Goal: Information Seeking & Learning: Learn about a topic

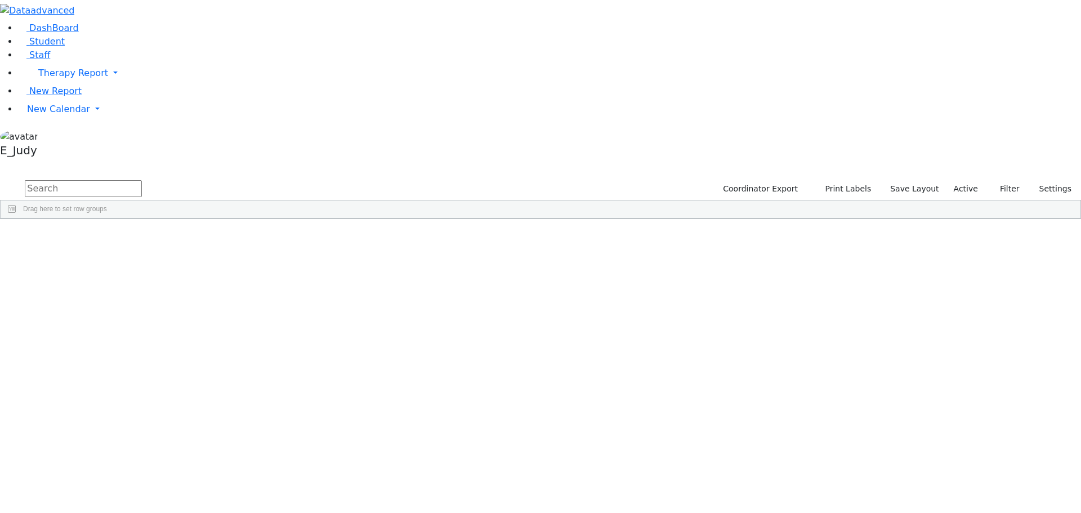
click at [142, 180] on input "text" at bounding box center [83, 188] width 117 height 17
type input "kaha"
click at [142, 267] on div "Kahan" at bounding box center [106, 274] width 71 height 15
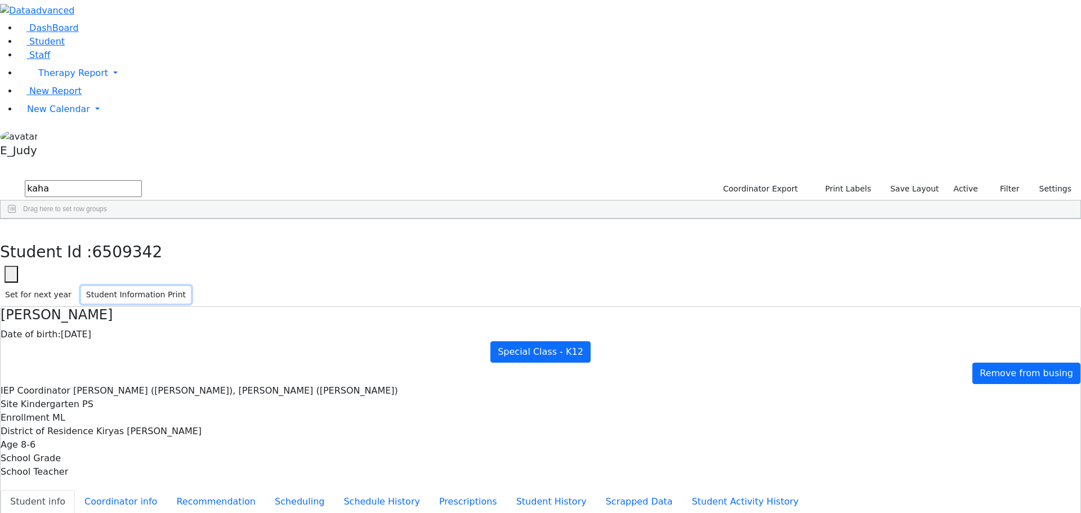
click at [191, 286] on button "Student Information Print" at bounding box center [136, 294] width 110 height 17
click at [11, 227] on icon "button" at bounding box center [8, 230] width 6 height 7
click at [1071, 291] on span "Filters" at bounding box center [1075, 300] width 8 height 19
click at [970, 259] on span "IEP Coordinator" at bounding box center [1018, 263] width 96 height 8
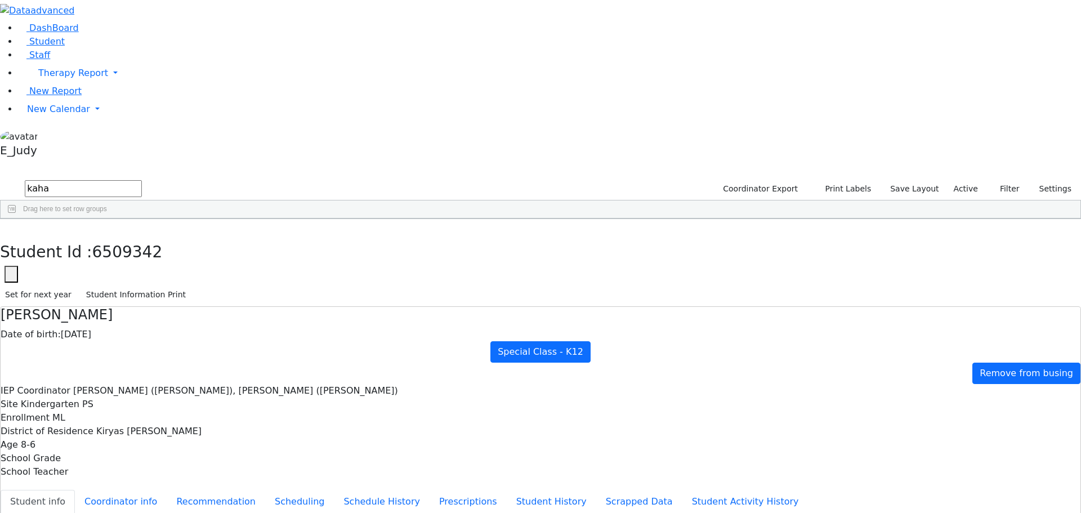
scroll to position [56, 0]
type input "k"
type input "g"
click at [960, 430] on input "checkbox" at bounding box center [964, 434] width 9 height 9
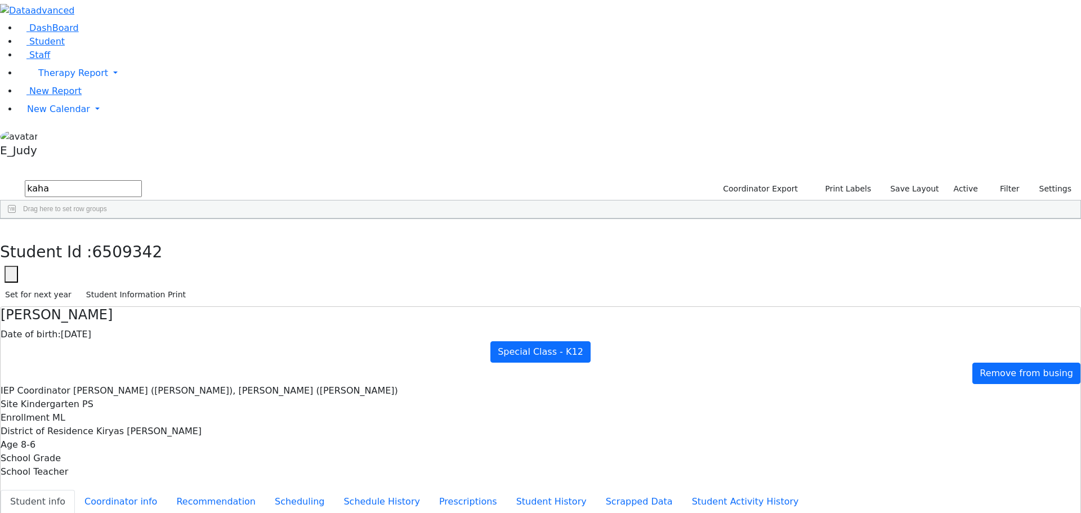
click at [960, 443] on input "checkbox" at bounding box center [964, 447] width 9 height 9
click at [960, 443] on div "Brick, Tzirl" at bounding box center [982, 447] width 45 height 9
click at [960, 443] on input "checkbox" at bounding box center [964, 447] width 9 height 9
click at [960, 456] on input "checkbox" at bounding box center [964, 460] width 9 height 9
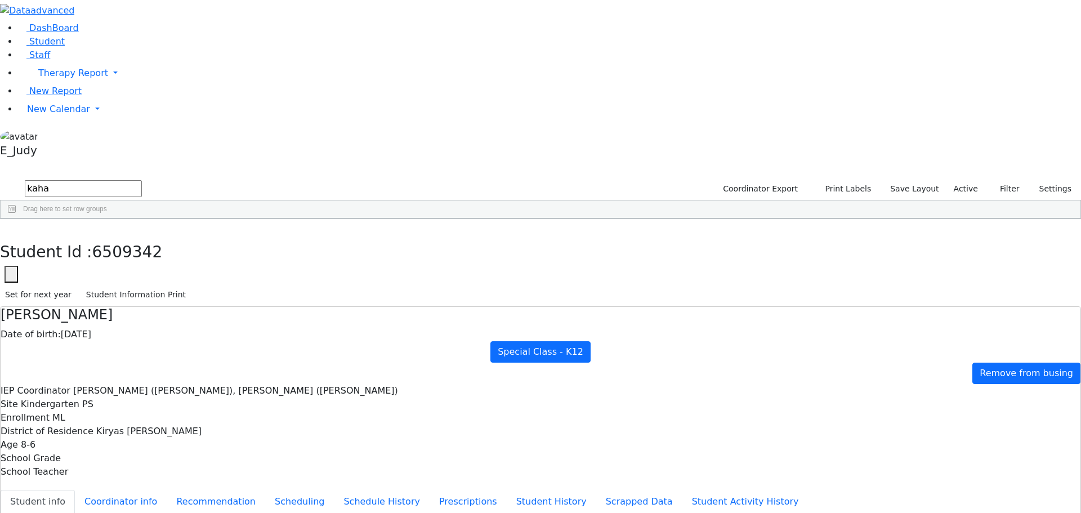
scroll to position [517, 0]
click at [959, 344] on span at bounding box center [963, 348] width 9 height 9
click at [971, 381] on input "Filter Value" at bounding box center [1012, 386] width 105 height 10
click at [975, 381] on input "Filter Value" at bounding box center [1012, 386] width 105 height 10
click at [982, 368] on div "Contains" at bounding box center [1008, 372] width 91 height 8
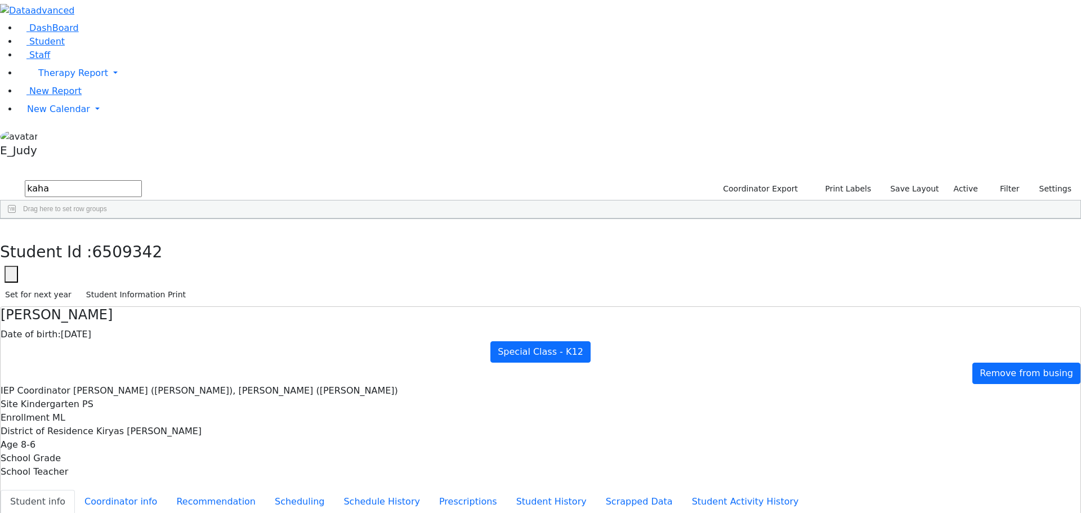
click at [903, 237] on div at bounding box center [478, 236] width 955 height 1
drag, startPoint x: 171, startPoint y: 48, endPoint x: 120, endPoint y: 34, distance: 53.1
click at [120, 34] on div "DashBoard Student Staff Therapy Report Student Old Calendar Report E_Judy" at bounding box center [540, 502] width 1081 height 1004
click at [110, 84] on link "Therapy Report" at bounding box center [549, 73] width 1063 height 23
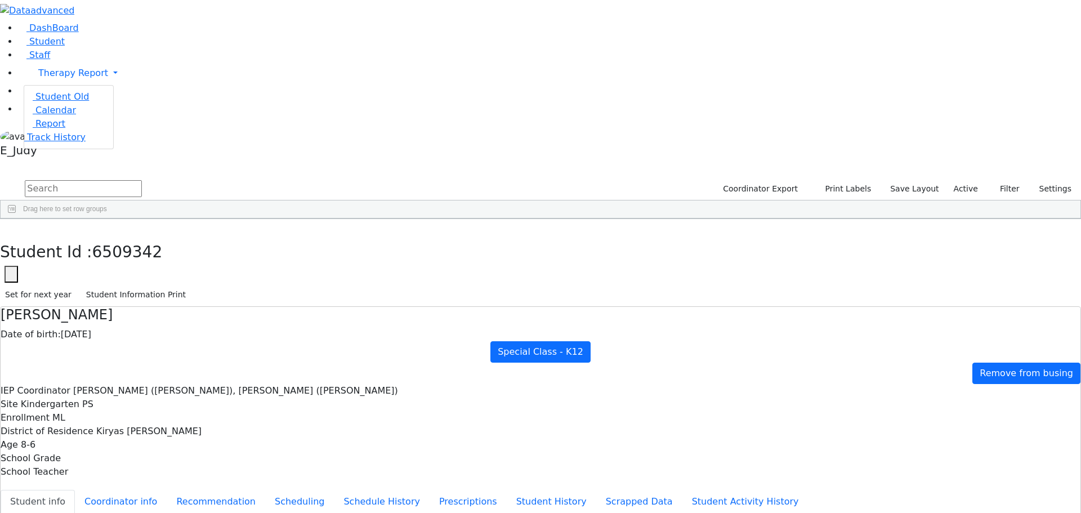
drag, startPoint x: 213, startPoint y: 182, endPoint x: 247, endPoint y: 168, distance: 35.9
click at [214, 236] on div at bounding box center [478, 236] width 955 height 1
click at [109, 120] on link "New Calendar" at bounding box center [549, 109] width 1063 height 23
click at [65, 138] on link "Calendar" at bounding box center [44, 132] width 41 height 14
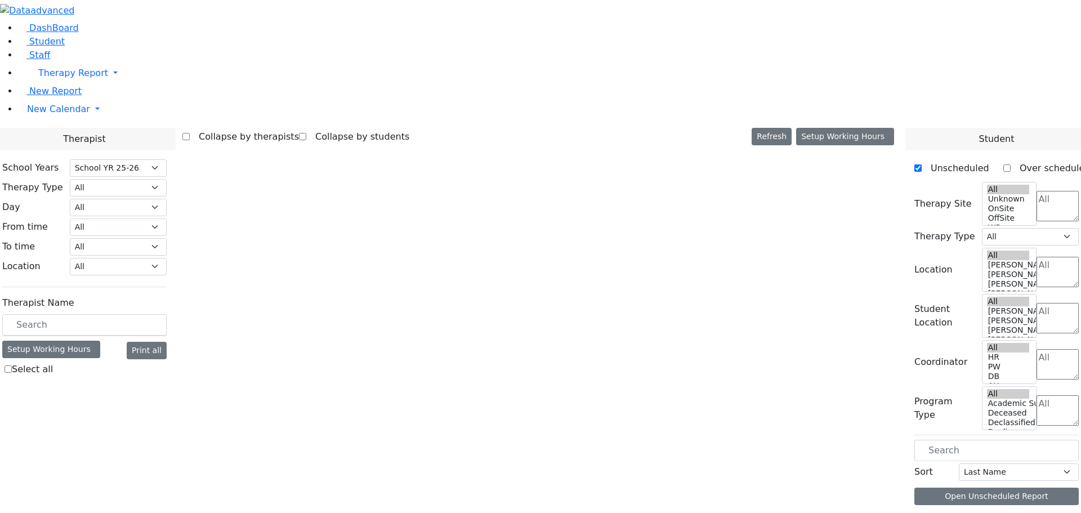
select select "212"
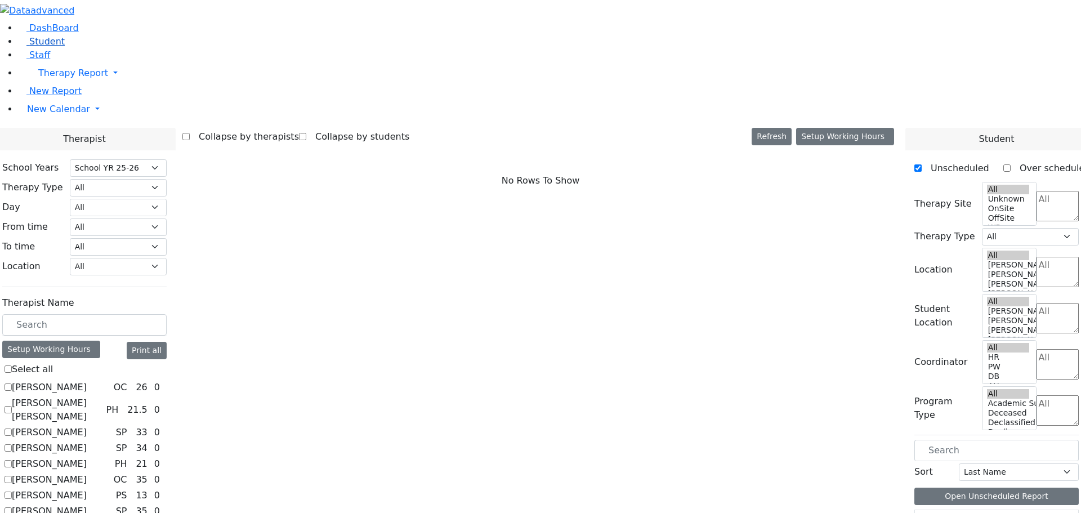
click at [65, 47] on link "Student" at bounding box center [41, 41] width 47 height 11
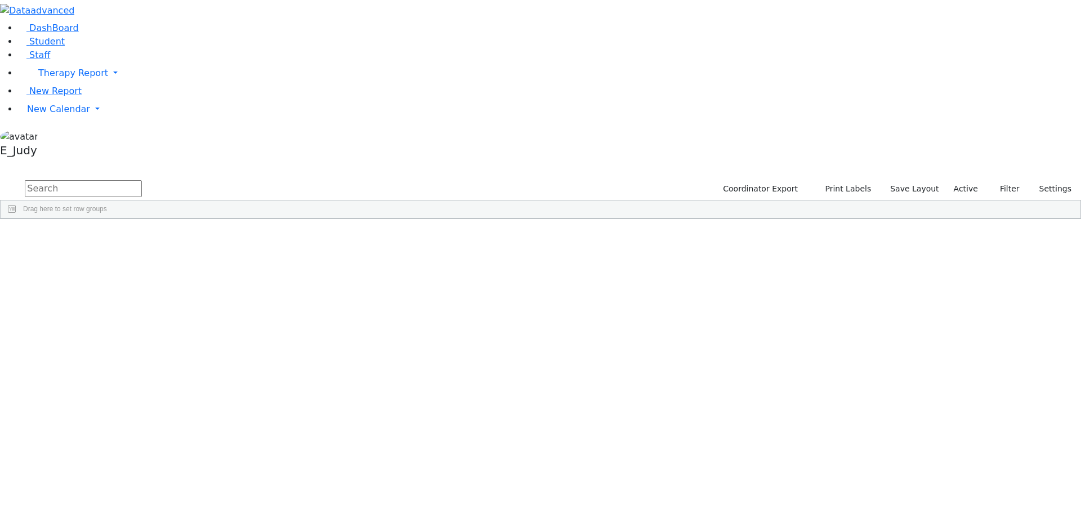
click at [636, 223] on span at bounding box center [631, 227] width 9 height 9
click at [669, 225] on span "filter" at bounding box center [664, 229] width 9 height 9
click at [642, 289] on input "checkbox" at bounding box center [637, 293] width 9 height 9
click at [642, 338] on input "checkbox" at bounding box center [637, 342] width 9 height 9
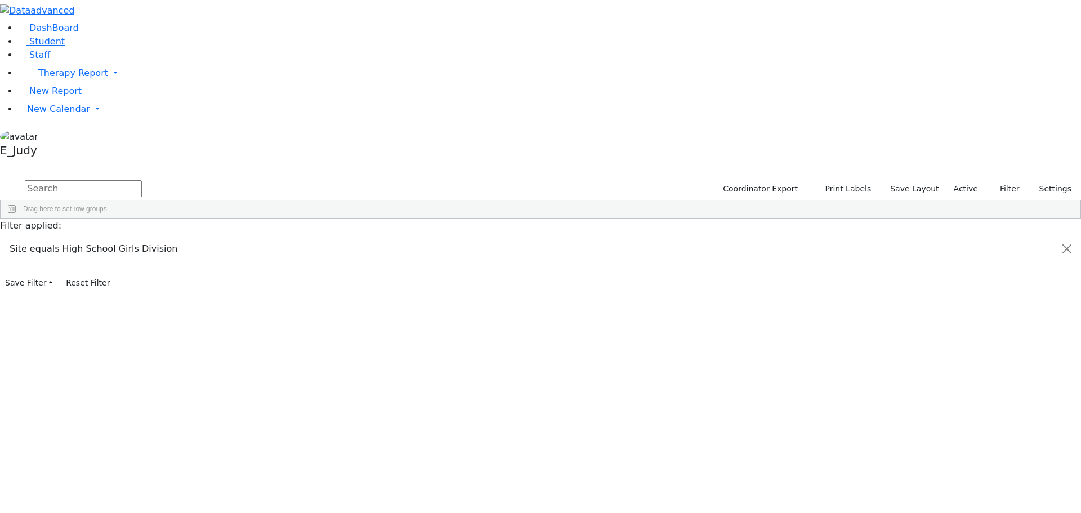
click at [636, 223] on span at bounding box center [631, 227] width 9 height 9
click at [142, 473] on div "Joseph" at bounding box center [106, 481] width 71 height 16
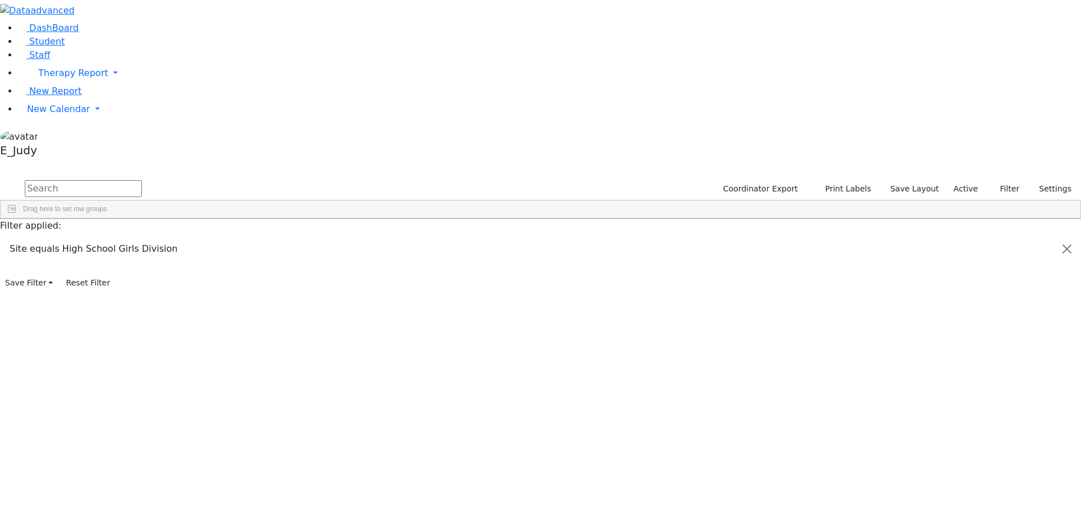
click at [142, 473] on div "Joseph" at bounding box center [106, 481] width 71 height 16
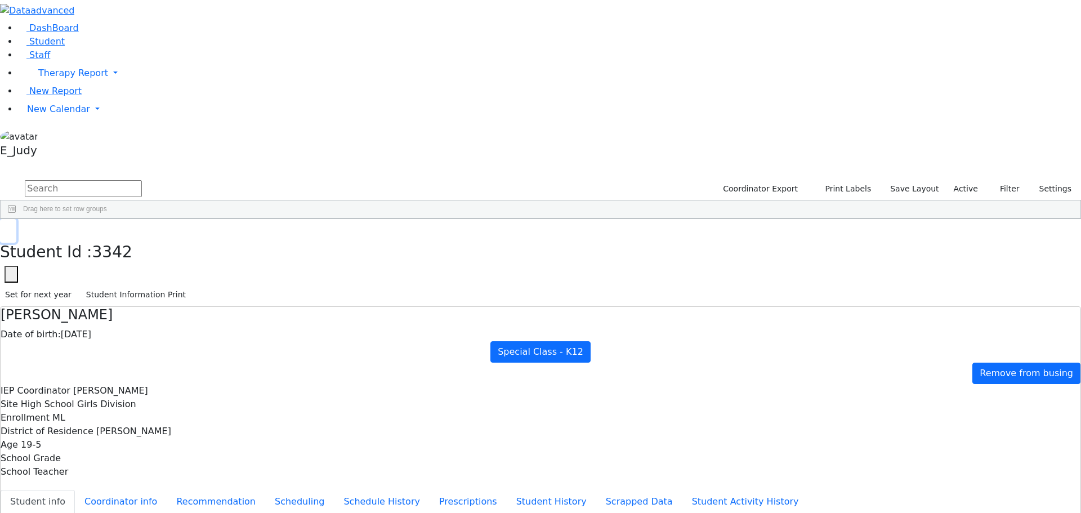
click at [16, 219] on button "button" at bounding box center [8, 231] width 16 height 24
click at [1071, 291] on span "Filters" at bounding box center [1075, 300] width 8 height 19
click at [970, 347] on span "Site" at bounding box center [1018, 351] width 96 height 8
click at [973, 383] on input "Filter Value" at bounding box center [1012, 388] width 105 height 10
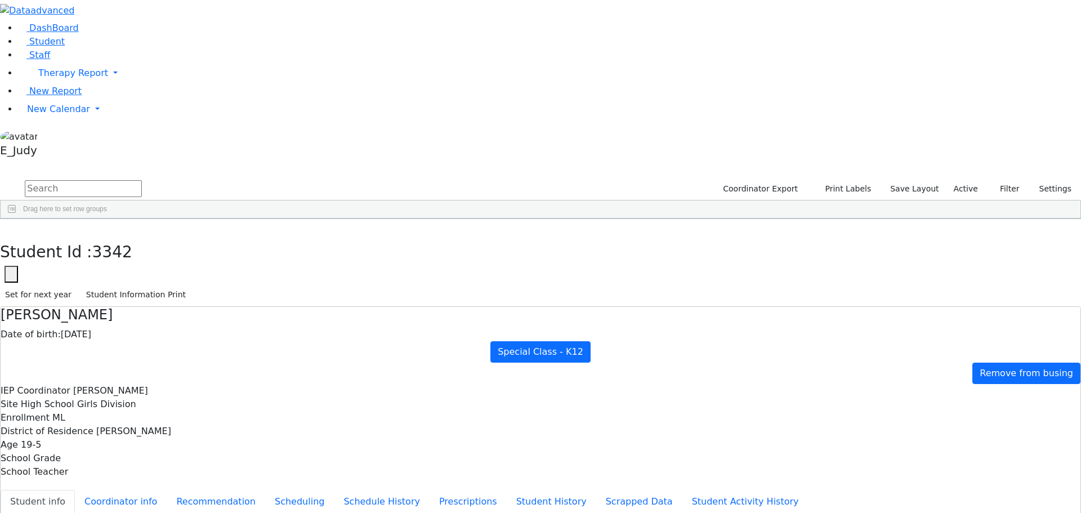
scroll to position [128, 0]
click at [960, 450] on input "checkbox" at bounding box center [964, 454] width 9 height 9
click at [124, 316] on div "Friedman" at bounding box center [92, 324] width 62 height 16
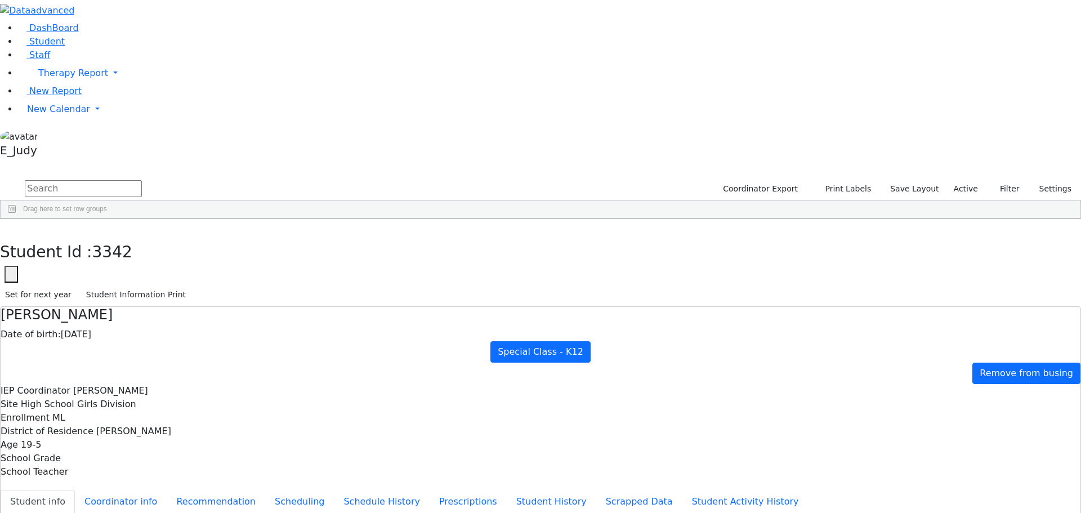
click at [124, 316] on div "Friedman" at bounding box center [92, 324] width 62 height 16
click at [191, 286] on button "Student Information Print" at bounding box center [136, 294] width 110 height 17
click at [16, 219] on button "button" at bounding box center [8, 231] width 16 height 24
click at [124, 300] on div "Frankel" at bounding box center [92, 308] width 62 height 16
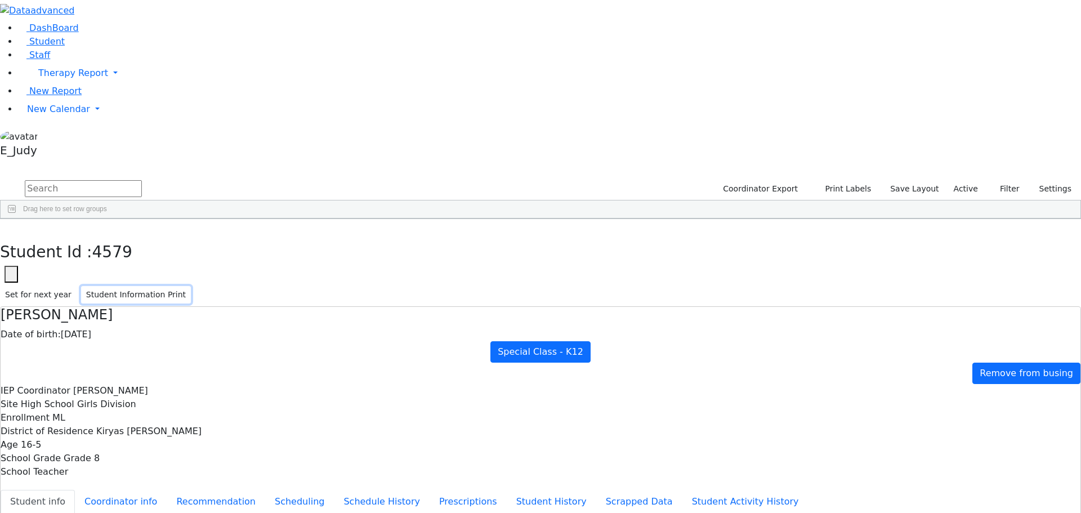
click at [191, 286] on button "Student Information Print" at bounding box center [136, 294] width 110 height 17
click at [5, 227] on use "button" at bounding box center [5, 227] width 0 height 0
click at [851, 180] on button "Print Labels" at bounding box center [844, 188] width 64 height 17
checkbox input "true"
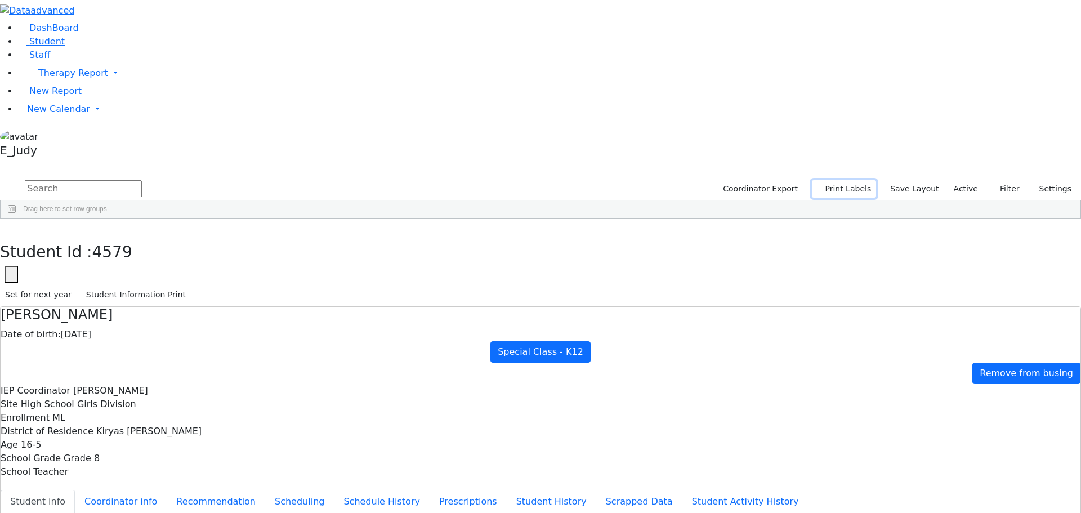
checkbox input "true"
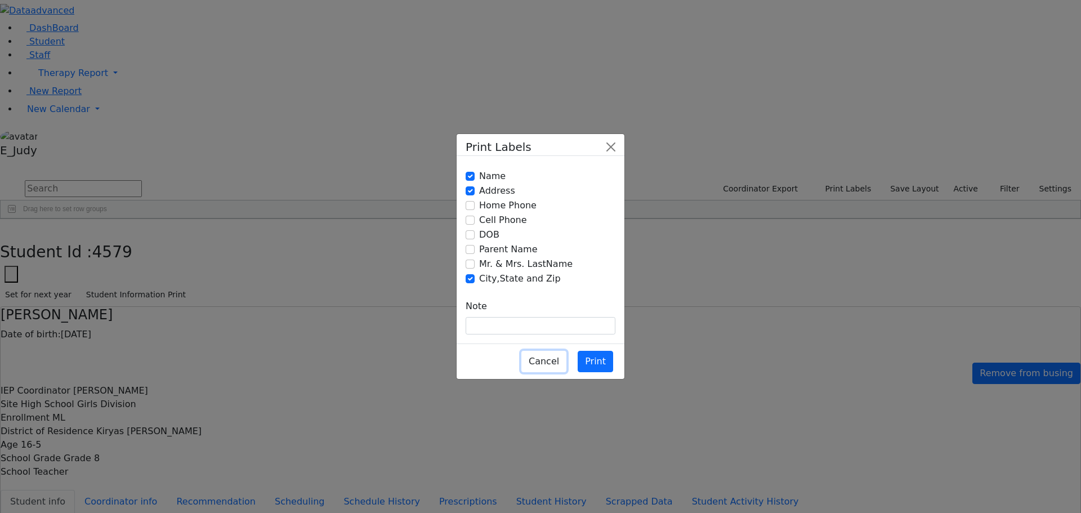
click at [554, 351] on button "Cancel" at bounding box center [543, 361] width 45 height 21
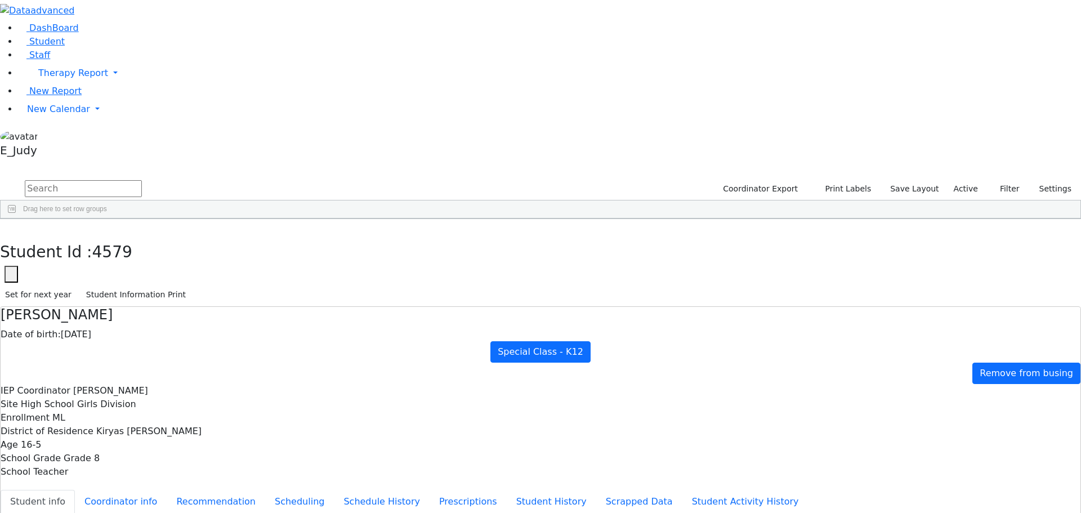
scroll to position [103, 0]
drag, startPoint x: 178, startPoint y: 102, endPoint x: 686, endPoint y: 538, distance: 669.0
click at [142, 180] on input "text" at bounding box center [83, 188] width 117 height 17
click at [223, 162] on div "Students 32 A 24 K 24 W 24 A 24 K 24 W 24 A" at bounding box center [540, 170] width 1081 height 17
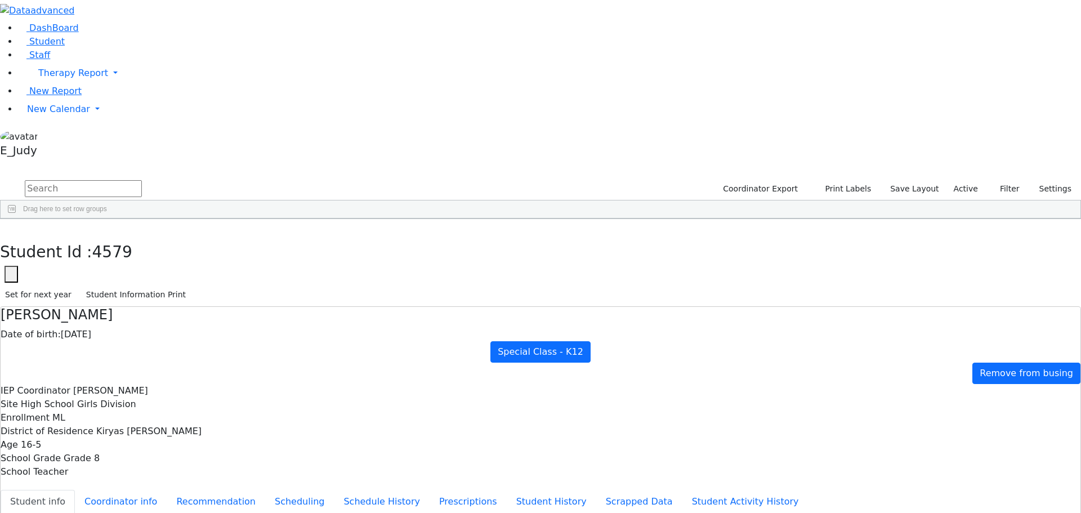
click at [223, 162] on div "Students 32 A 24 K 24 W 24 A 24 K 24 W 24 A" at bounding box center [540, 170] width 1081 height 17
click at [83, 162] on aside "DashBoard Student Staff Therapy Report Student Old Calendar" at bounding box center [540, 81] width 1081 height 162
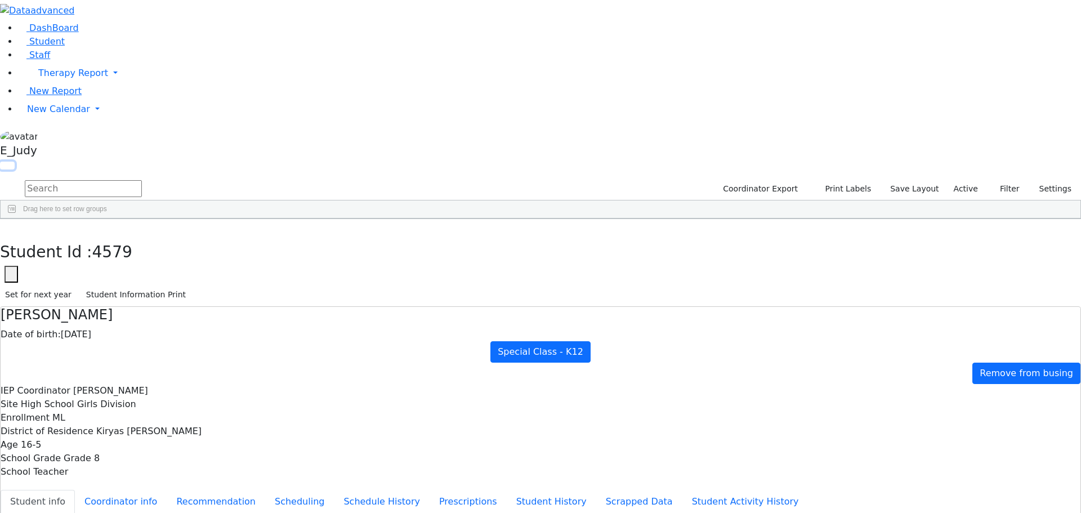
click at [15, 162] on button "button" at bounding box center [7, 166] width 15 height 8
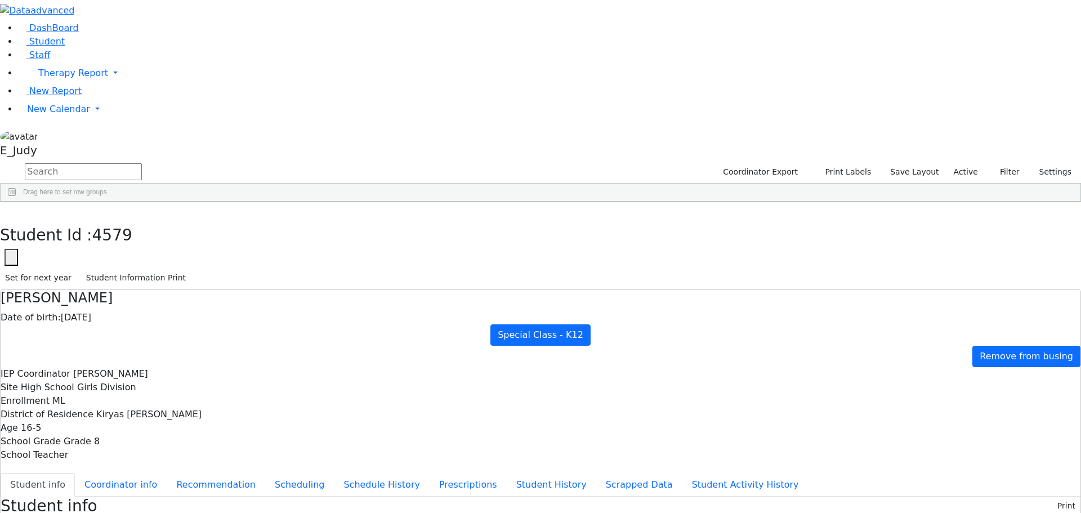
scroll to position [171, 0]
click at [90, 162] on aside "DashBoard Student Staff Therapy Report Student Old Calendar" at bounding box center [540, 81] width 1081 height 162
click at [142, 163] on input "text" at bounding box center [83, 171] width 117 height 17
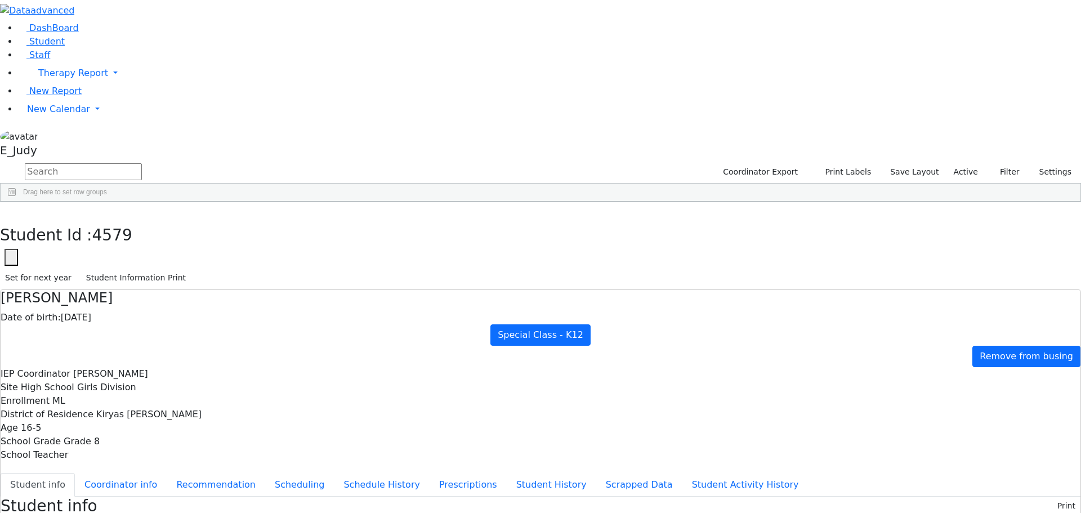
click at [57, 162] on aside "DashBoard Student Staff Therapy Report Student Old Calendar" at bounding box center [540, 81] width 1081 height 162
click at [142, 163] on input "text" at bounding box center [83, 171] width 117 height 17
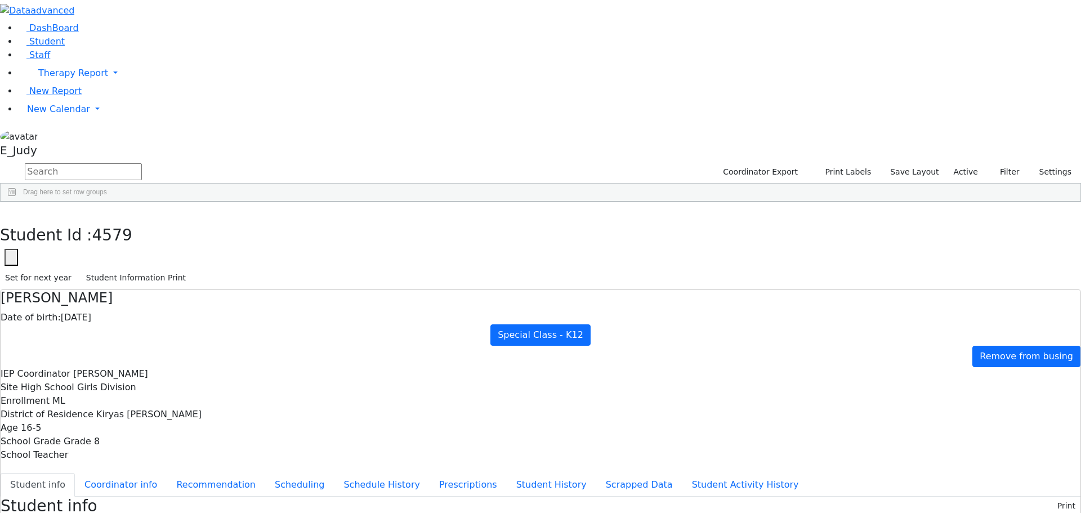
click at [142, 163] on input "text" at bounding box center [83, 171] width 117 height 17
click at [124, 270] on div "Hirschler" at bounding box center [92, 278] width 62 height 16
drag, startPoint x: 176, startPoint y: 179, endPoint x: 285, endPoint y: 501, distance: 340.0
click at [285, 501] on div "6505925 Aker Leah 04/09/2012 Brick, Tzirl ML Special Class - K12 Kiryas Joel UF…" at bounding box center [406, 301] width 811 height 504
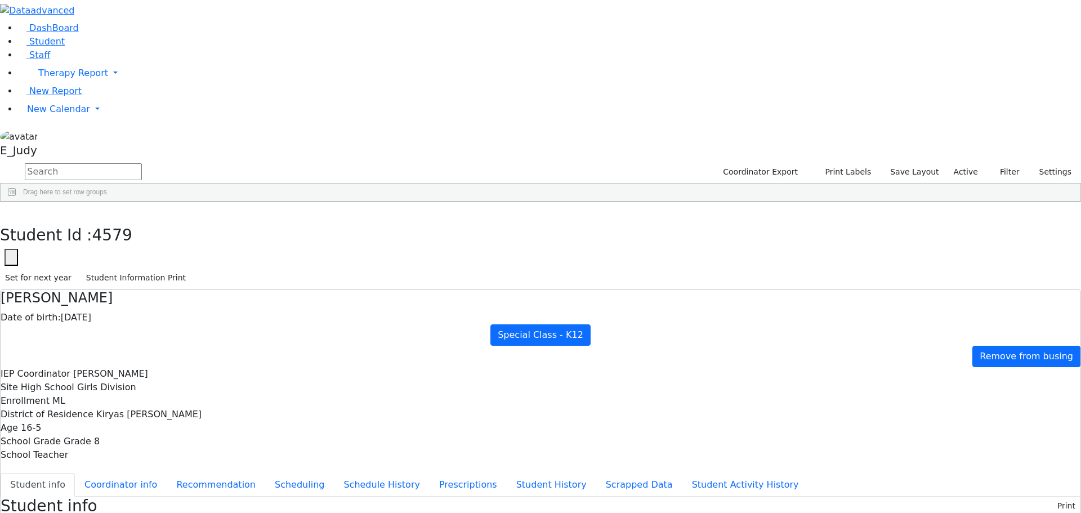
click at [871, 503] on span "Student Info" at bounding box center [815, 511] width 110 height 16
drag, startPoint x: 145, startPoint y: 178, endPoint x: 696, endPoint y: 539, distance: 658.7
click at [771, 503] on span "Student Info" at bounding box center [715, 511] width 110 height 16
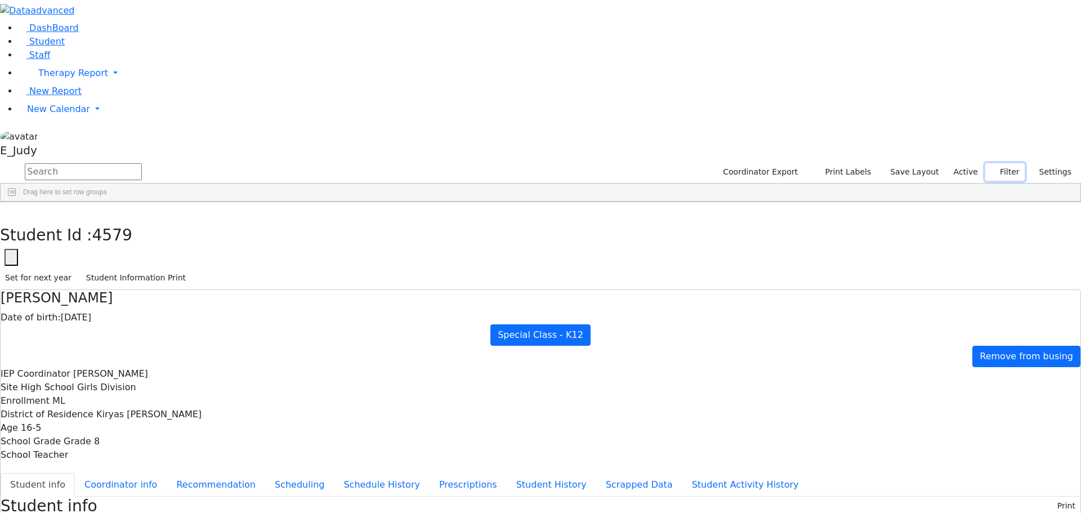
click at [997, 163] on button "Filter" at bounding box center [1004, 171] width 39 height 17
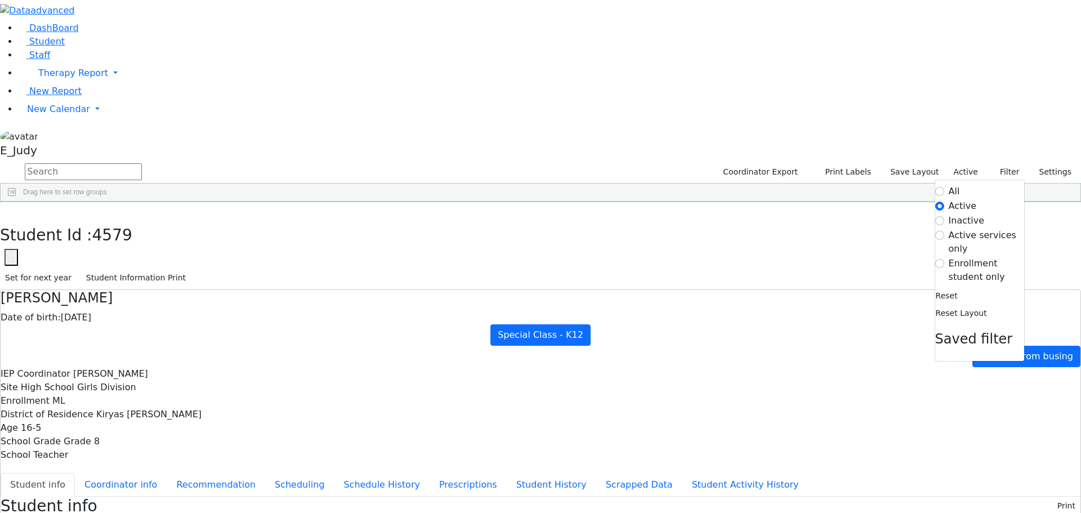
click at [0, 0] on div "Students 32 A 24 K 24 W 24 A 24 K 24 W 24 A" at bounding box center [0, 0] width 0 height 0
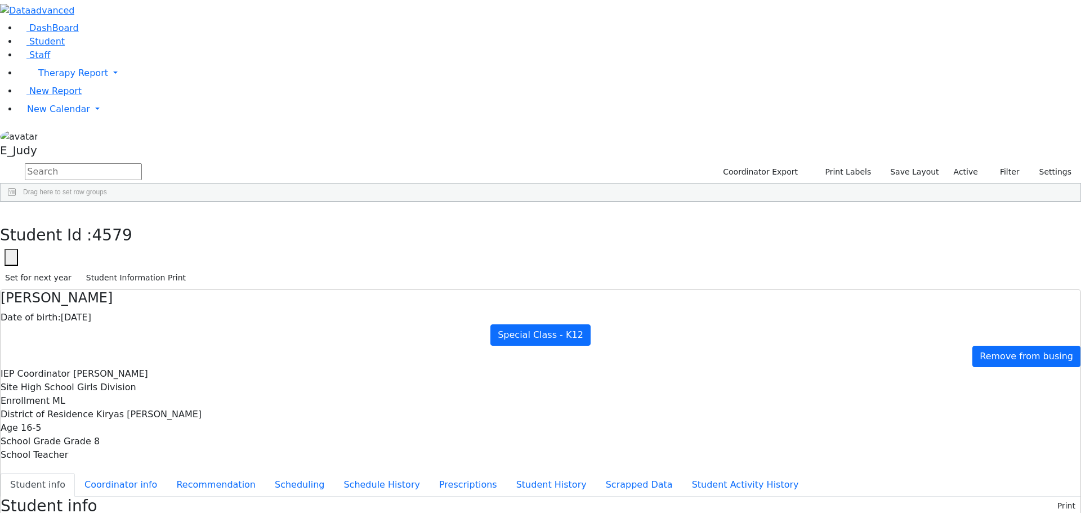
click at [1070, 263] on span "button" at bounding box center [1074, 267] width 9 height 9
drag, startPoint x: 223, startPoint y: 177, endPoint x: 318, endPoint y: 497, distance: 333.6
click at [318, 497] on div "6505925 Aker Leah 04/09/2012 Brick, Tzirl ML Special Class - K12 Kiryas Joel UF…" at bounding box center [462, 301] width 923 height 504
click at [713, 503] on span "Student Info" at bounding box center [658, 511] width 110 height 16
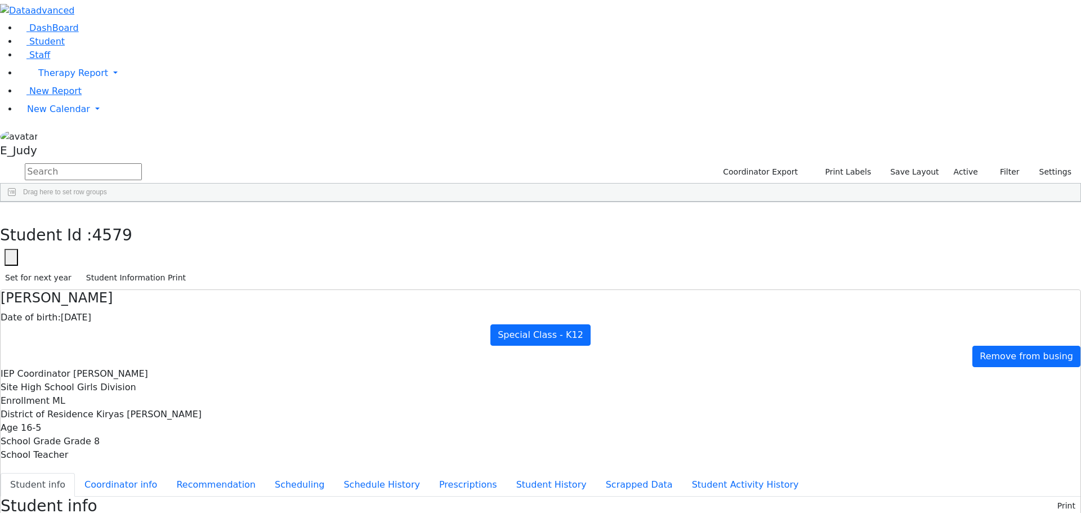
click at [1070, 263] on span "button" at bounding box center [1074, 267] width 9 height 9
click at [960, 271] on div at bounding box center [964, 275] width 9 height 9
click at [960, 271] on input "checkbox" at bounding box center [964, 275] width 9 height 9
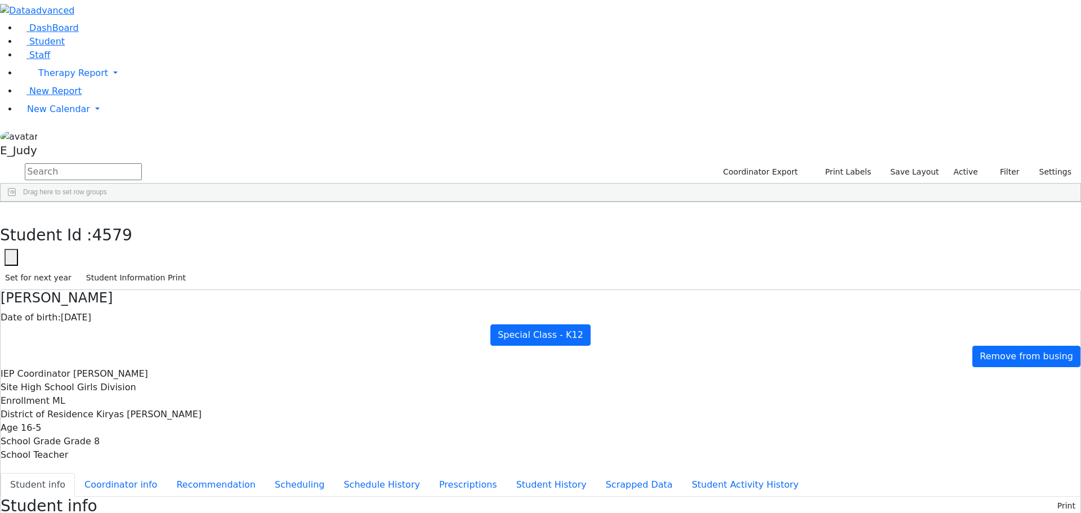
click at [811, 301] on div "0" at bounding box center [780, 309] width 62 height 16
click at [0, 0] on div "Students 490 A 24 K 24 W 24 A 24 K 24 W 24 A" at bounding box center [0, 0] width 0 height 0
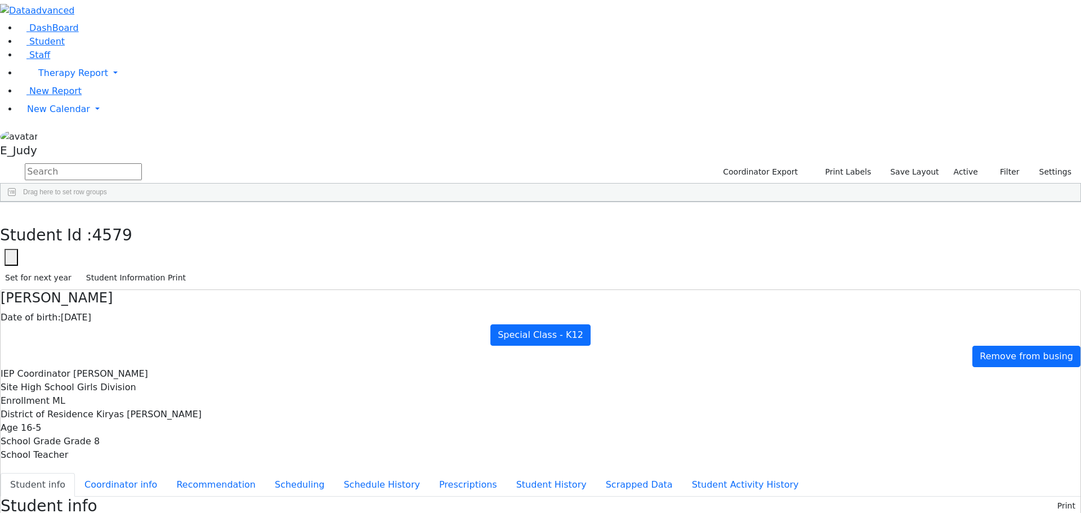
click at [0, 0] on div "Students 490 A 24 K 24 W 24 A 24 K 24 W 24 A" at bounding box center [0, 0] width 0 height 0
click at [994, 168] on icon "button" at bounding box center [993, 171] width 7 height 7
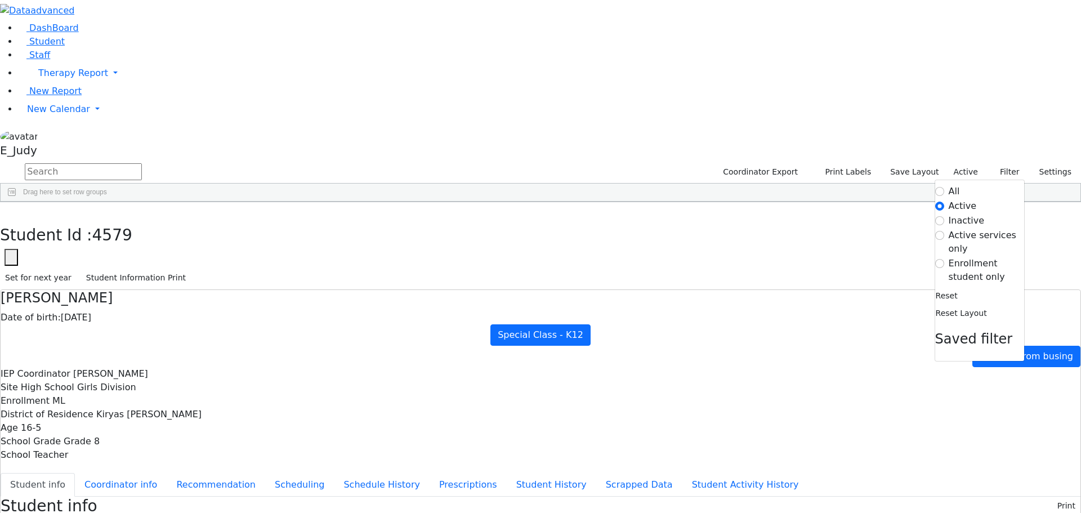
click at [948, 185] on label "All" at bounding box center [953, 192] width 11 height 14
click at [941, 187] on input "All" at bounding box center [939, 191] width 9 height 9
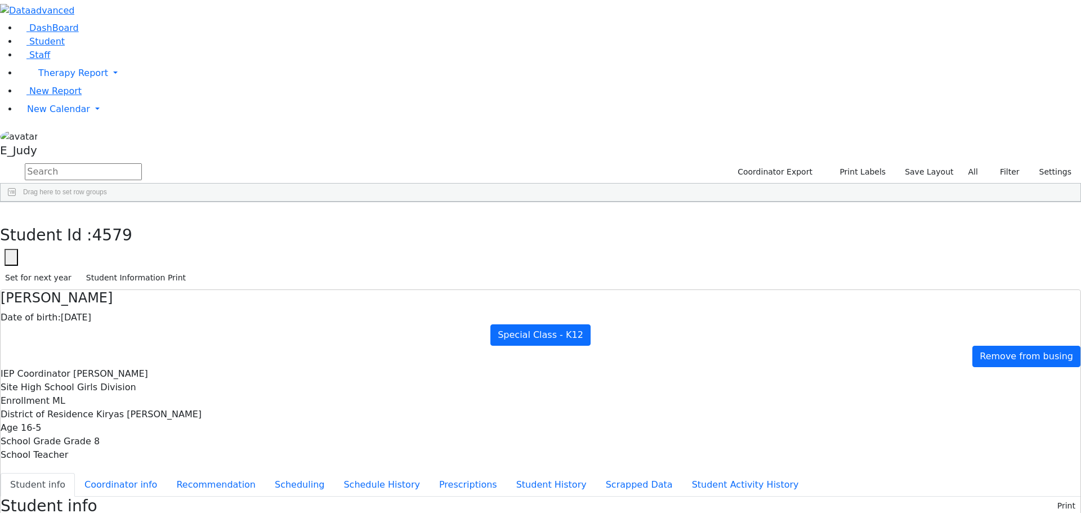
click at [0, 0] on div "Students 5263 A 24 K 24 W 24 A 24 K 24 W 24" at bounding box center [0, 0] width 0 height 0
click at [870, 163] on button "Print Labels" at bounding box center [858, 171] width 64 height 17
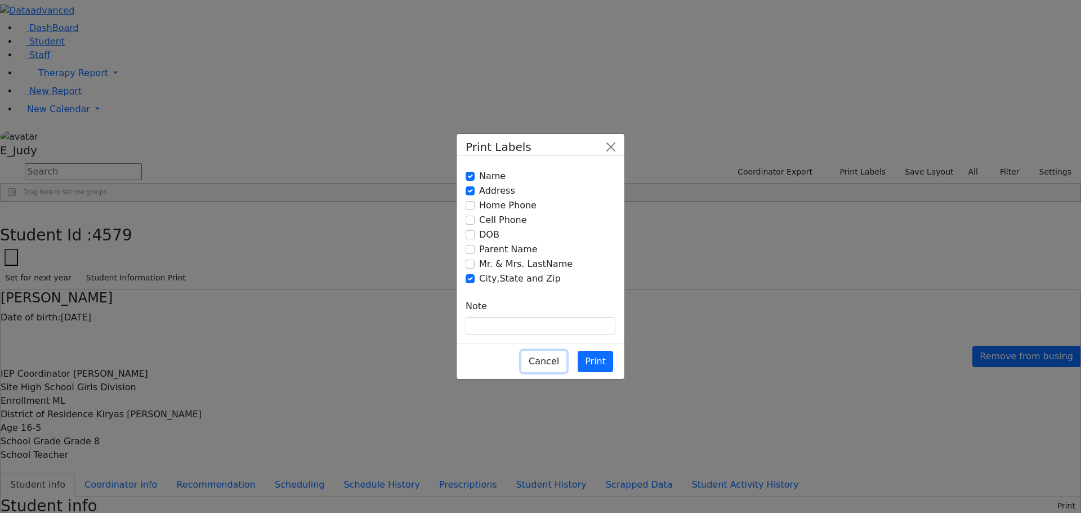
click at [545, 351] on button "Cancel" at bounding box center [543, 361] width 45 height 21
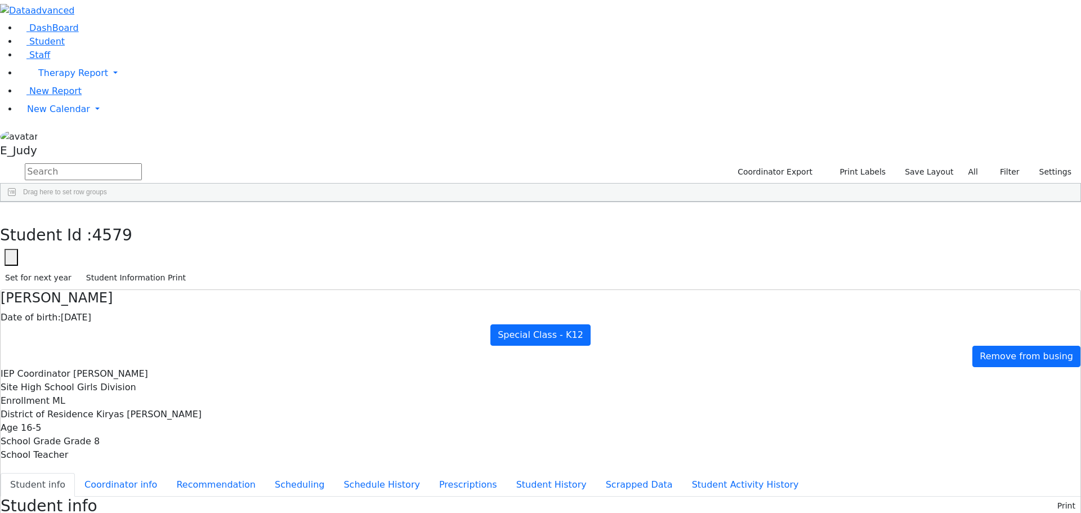
click at [142, 163] on input "text" at bounding box center [83, 171] width 117 height 17
click at [565, 206] on span at bounding box center [560, 210] width 9 height 9
click at [570, 272] on input "checkbox" at bounding box center [565, 276] width 9 height 9
click at [570, 312] on input "checkbox" at bounding box center [565, 316] width 9 height 9
click at [570, 312] on div at bounding box center [565, 316] width 9 height 9
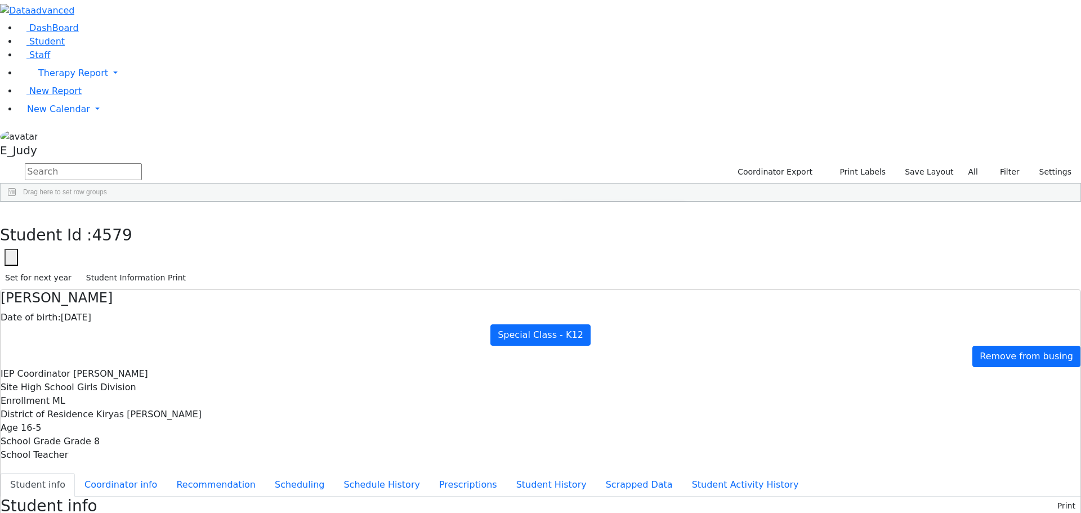
click at [570, 326] on input "checkbox" at bounding box center [565, 330] width 9 height 9
click at [570, 312] on input "checkbox" at bounding box center [565, 316] width 9 height 9
click at [853, 220] on div at bounding box center [478, 222] width 955 height 4
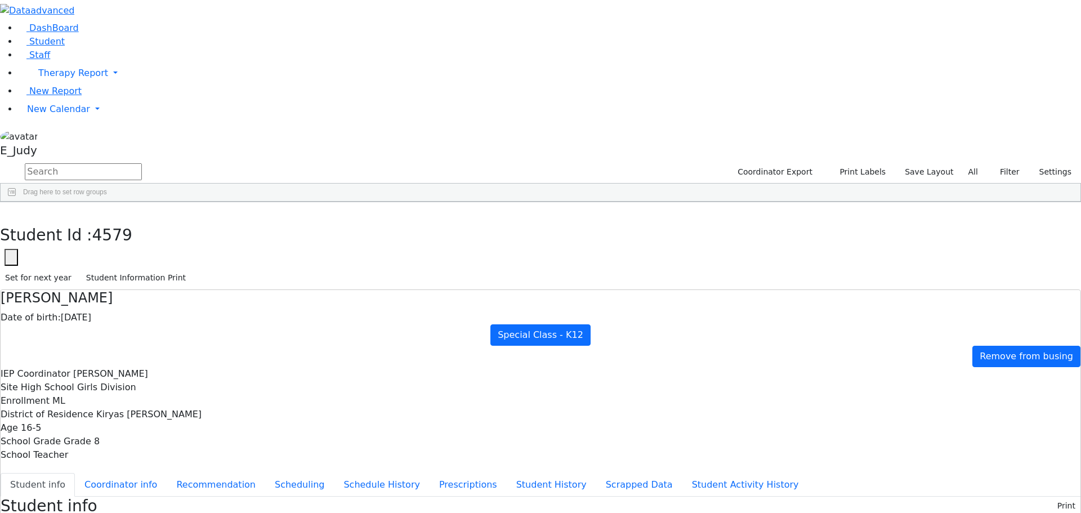
click at [1040, 368] on input "Filter Value" at bounding box center [1012, 371] width 105 height 10
click at [1055, 352] on span "Filtering operator" at bounding box center [1059, 356] width 9 height 9
click at [773, 223] on div at bounding box center [478, 222] width 955 height 4
click at [959, 236] on span at bounding box center [963, 240] width 9 height 9
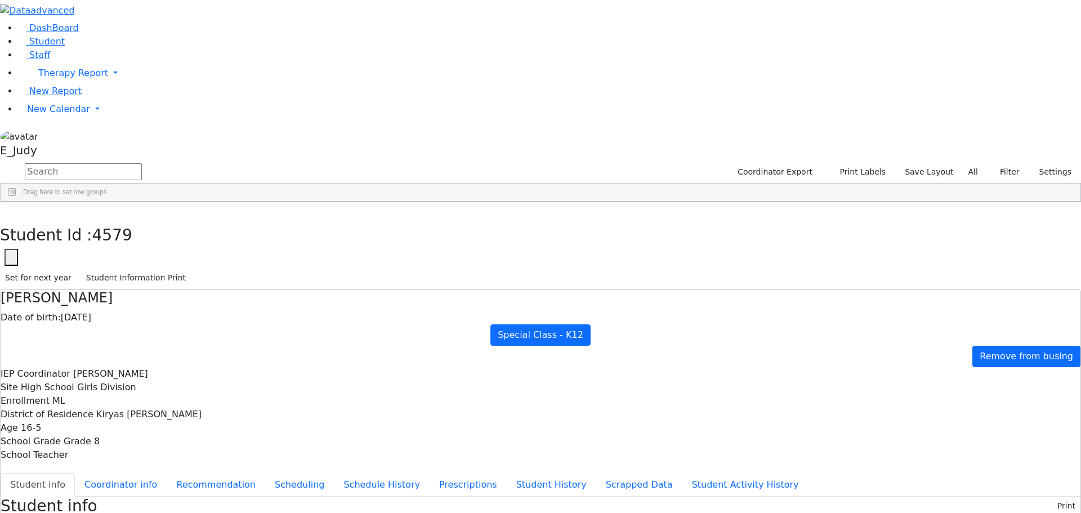
click at [754, 223] on div at bounding box center [478, 222] width 955 height 4
click at [874, 163] on button "Print Labels" at bounding box center [858, 171] width 64 height 17
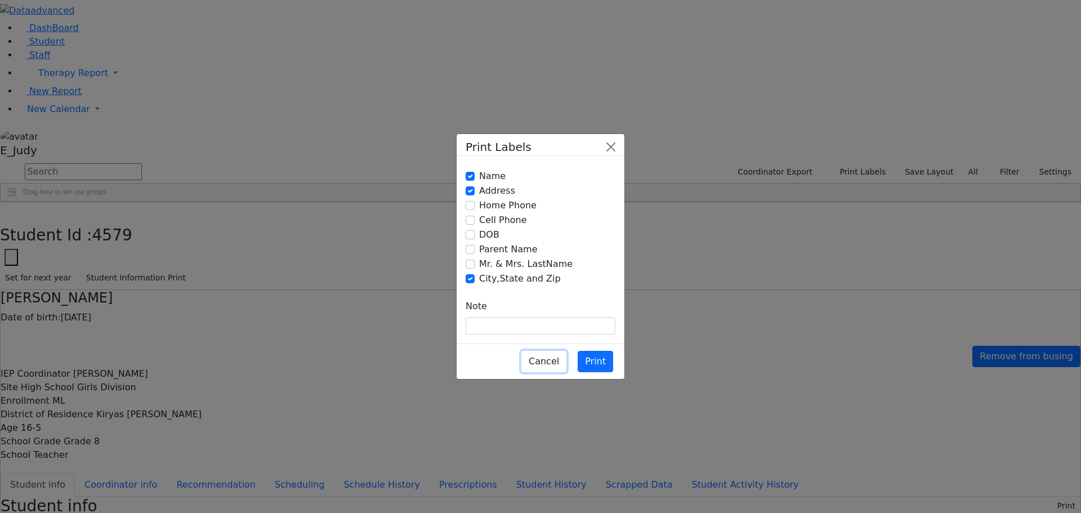
click at [548, 351] on button "Cancel" at bounding box center [543, 361] width 45 height 21
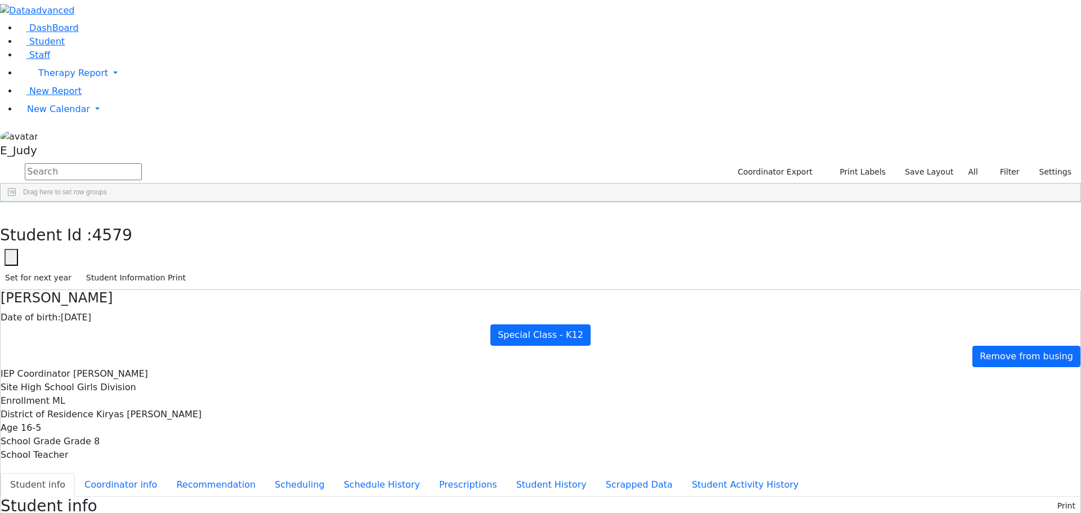
click at [30, 60] on span "Staff" at bounding box center [39, 55] width 21 height 11
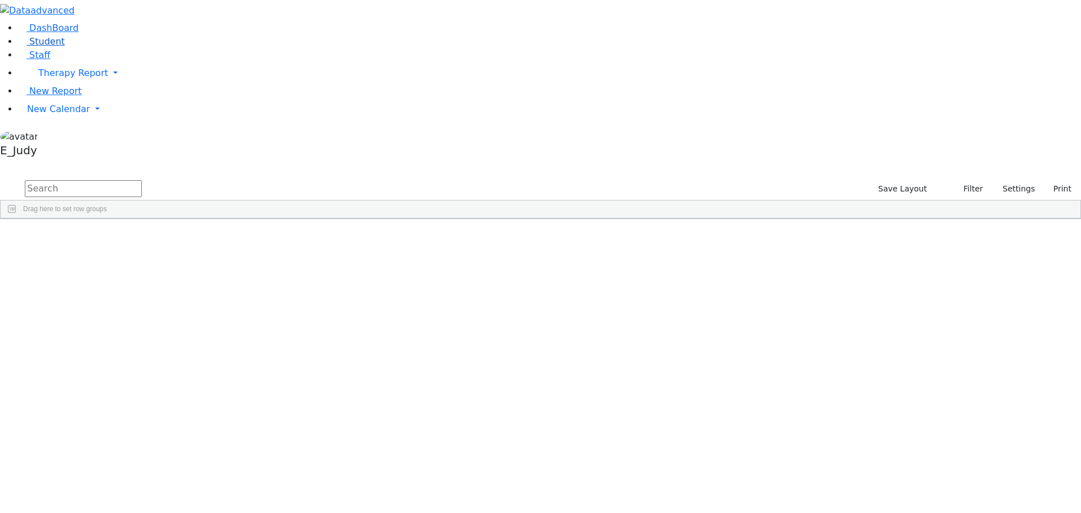
click at [43, 47] on span "Student" at bounding box center [46, 41] width 35 height 11
click at [699, 218] on div "Services" at bounding box center [674, 227] width 49 height 18
click at [708, 223] on span at bounding box center [703, 227] width 9 height 9
click at [636, 223] on span at bounding box center [631, 227] width 9 height 9
click at [565, 223] on span at bounding box center [560, 227] width 9 height 9
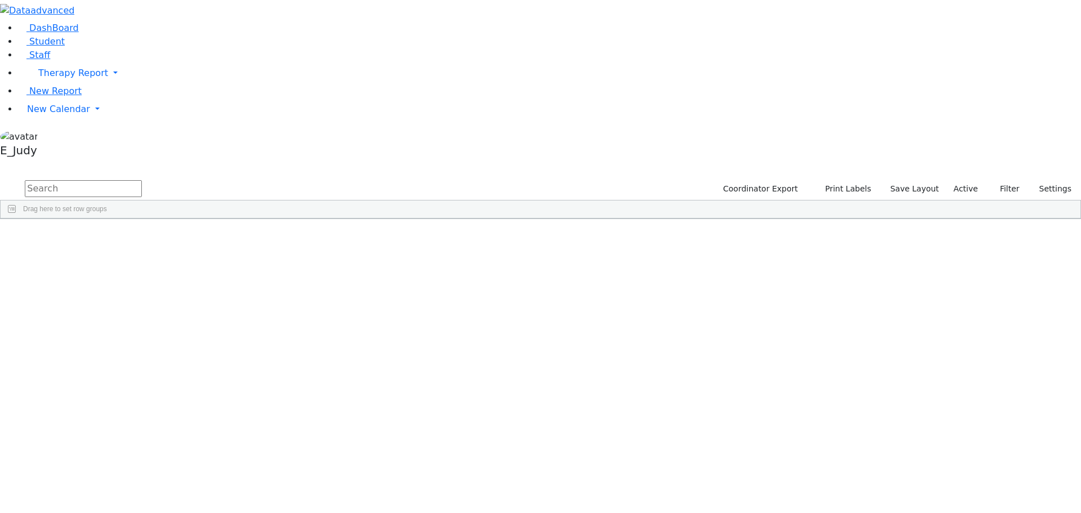
click at [493, 223] on span at bounding box center [488, 227] width 9 height 9
click at [142, 180] on input "text" at bounding box center [83, 188] width 117 height 17
click at [1070, 280] on span "button" at bounding box center [1074, 284] width 9 height 9
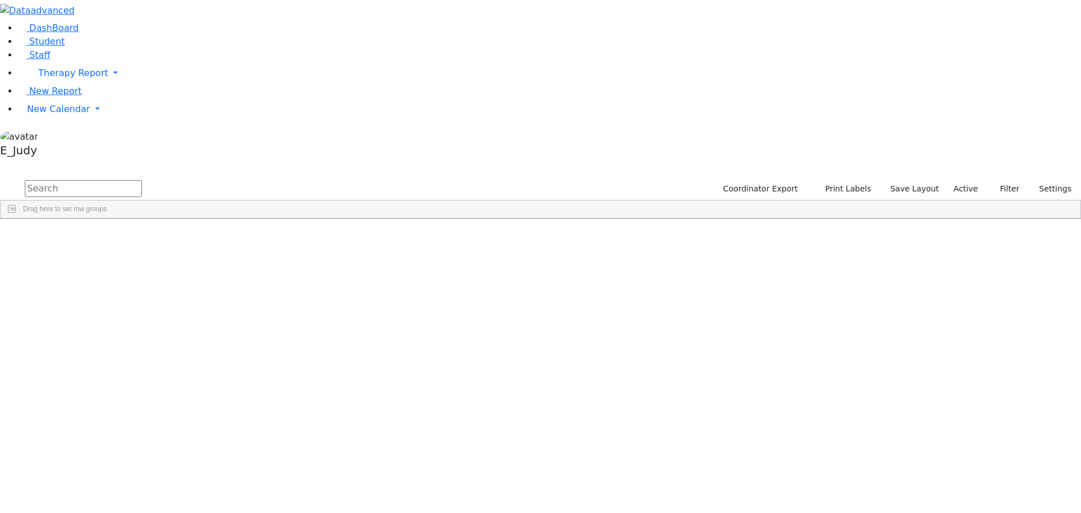
click at [1070, 280] on span "button" at bounding box center [1074, 284] width 9 height 9
click at [998, 222] on input "Search" at bounding box center [1013, 227] width 108 height 10
click at [959, 331] on span at bounding box center [963, 335] width 9 height 9
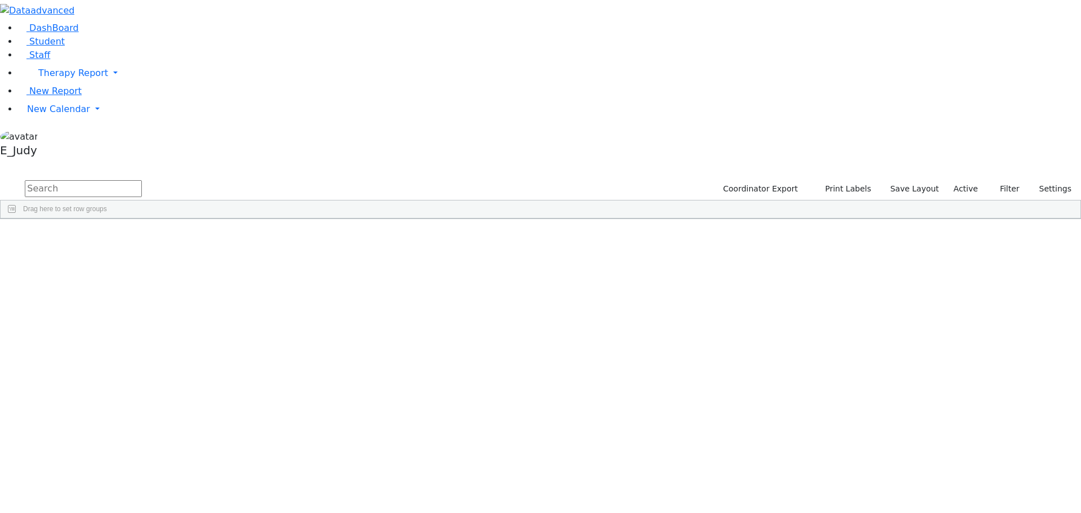
scroll to position [225, 0]
click at [960, 419] on input "checkbox" at bounding box center [964, 423] width 9 height 9
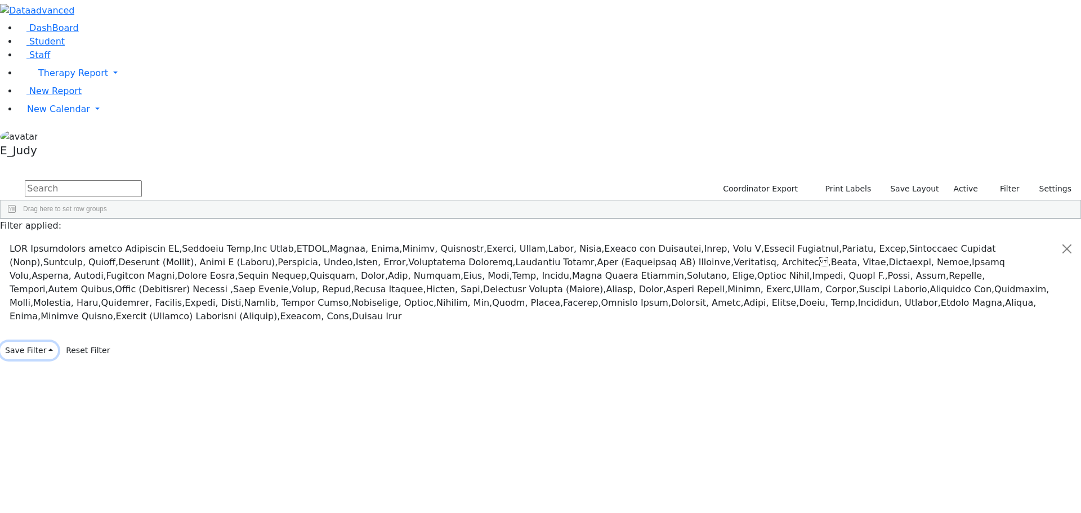
click at [58, 359] on button "Save Filter" at bounding box center [29, 350] width 58 height 17
click at [77, 335] on button "Cancel" at bounding box center [58, 326] width 37 height 17
click at [960, 419] on input "checkbox" at bounding box center [964, 423] width 9 height 9
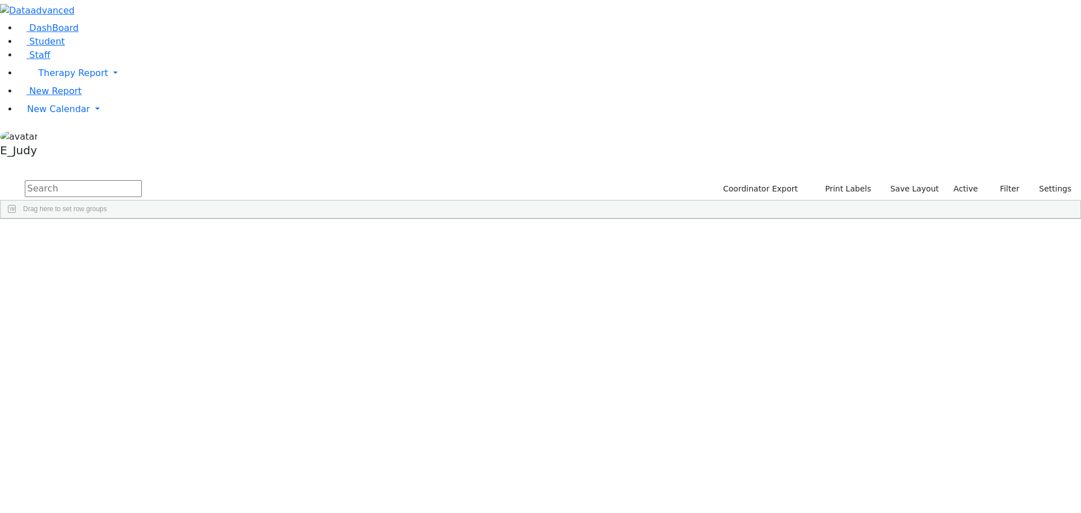
scroll to position [281, 0]
click at [554, 223] on span at bounding box center [549, 227] width 9 height 9
click at [655, 296] on span "Group by Site" at bounding box center [607, 304] width 93 height 16
click at [542, 223] on span at bounding box center [537, 227] width 9 height 9
click at [575, 225] on span "filter" at bounding box center [570, 229] width 9 height 9
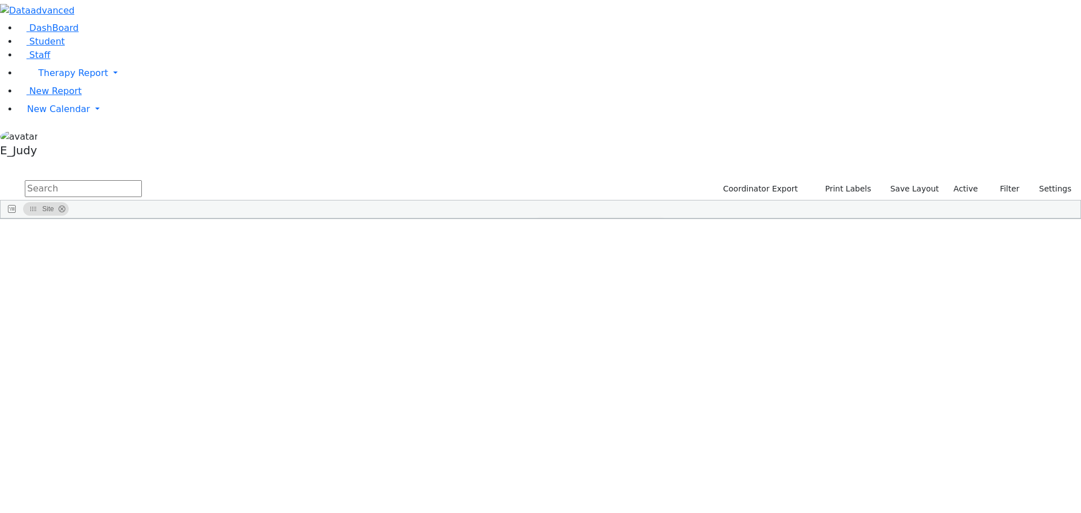
scroll to position [25, 0]
click at [548, 291] on input "checkbox" at bounding box center [543, 295] width 9 height 9
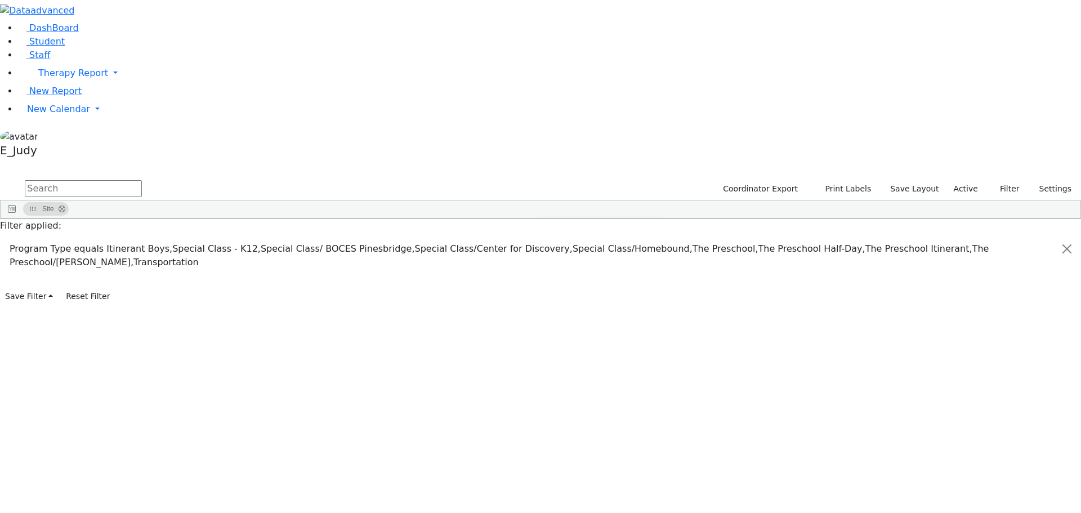
click at [548, 291] on input "checkbox" at bounding box center [543, 295] width 9 height 9
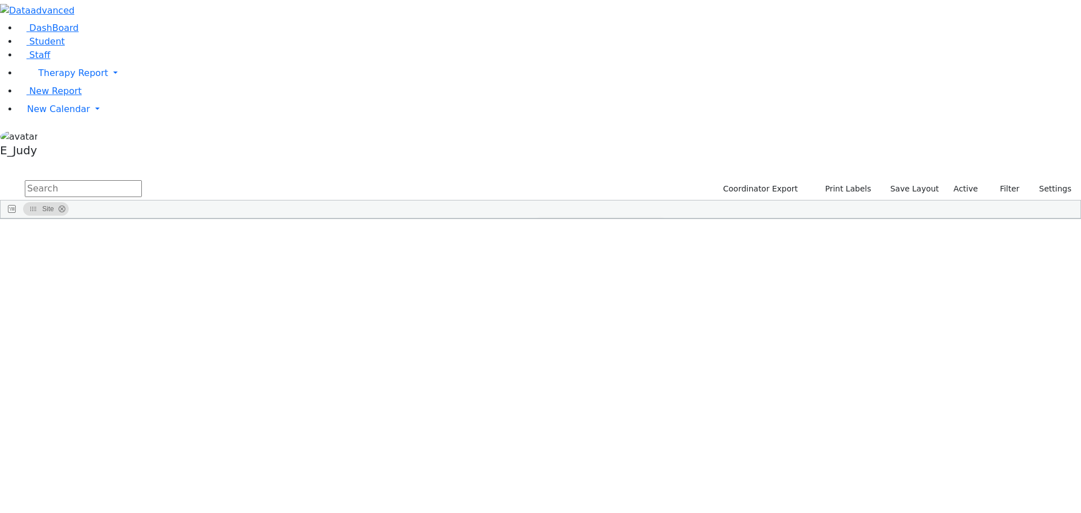
click at [656, 256] on input "Filter Value" at bounding box center [597, 261] width 117 height 10
click at [656, 240] on div "Contains" at bounding box center [597, 247] width 117 height 14
click at [644, 243] on div "Contains" at bounding box center [593, 247] width 102 height 8
click at [656, 273] on input "Search filter values" at bounding box center [597, 278] width 117 height 10
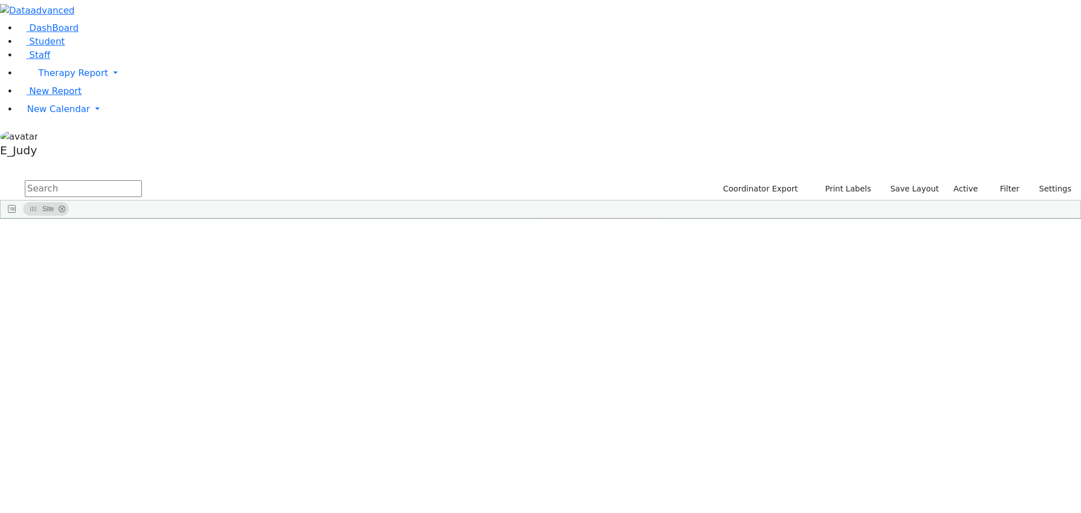
click at [142, 180] on input "text" at bounding box center [83, 188] width 117 height 17
